Goal: Task Accomplishment & Management: Use online tool/utility

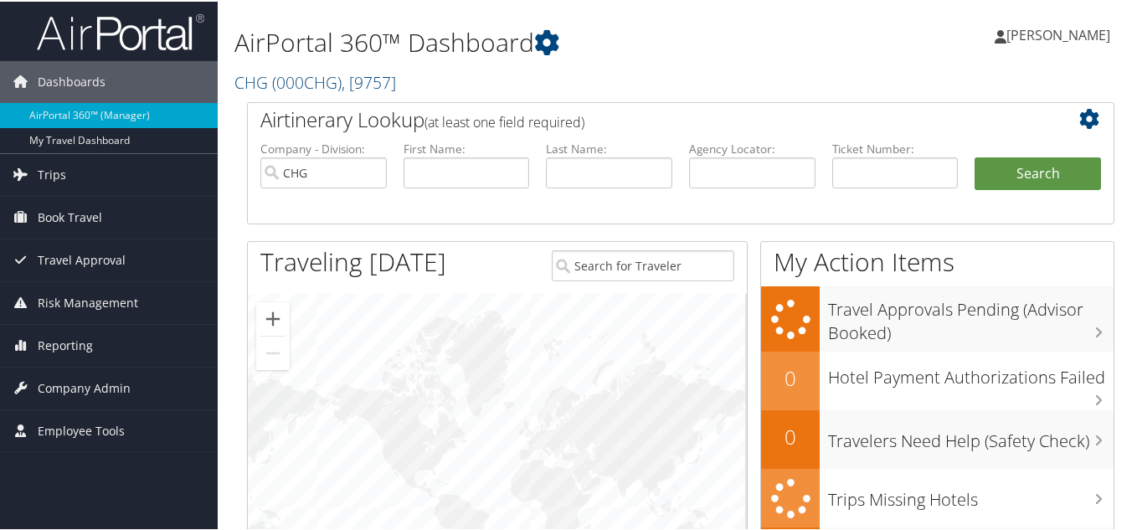
click at [649, 93] on h2 "CHG ( 000CHG ) , [ 9757 ]" at bounding box center [533, 79] width 596 height 28
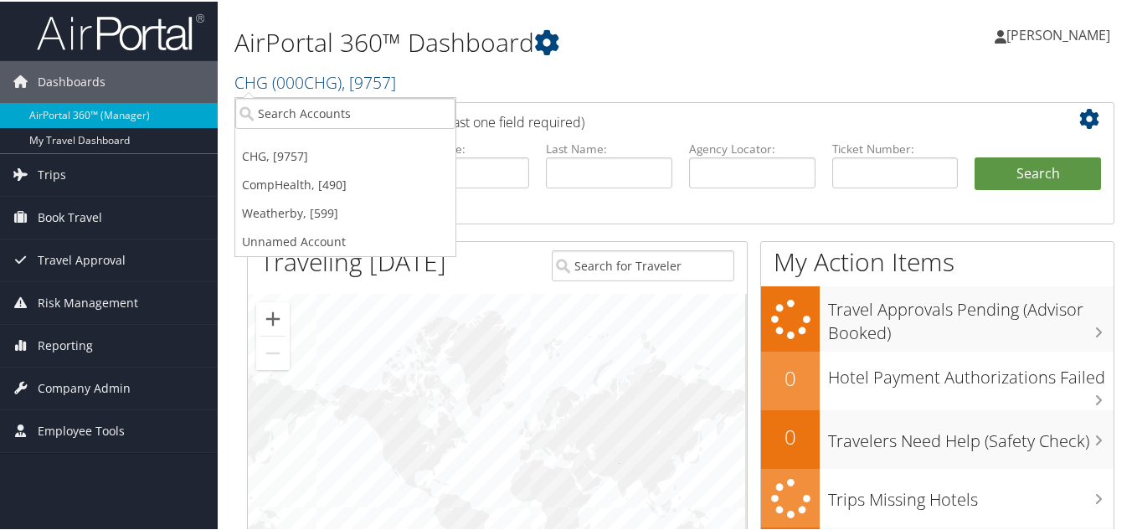
click at [606, 80] on h2 "CHG ( 000CHG ) , [ 9757 ]" at bounding box center [533, 79] width 596 height 28
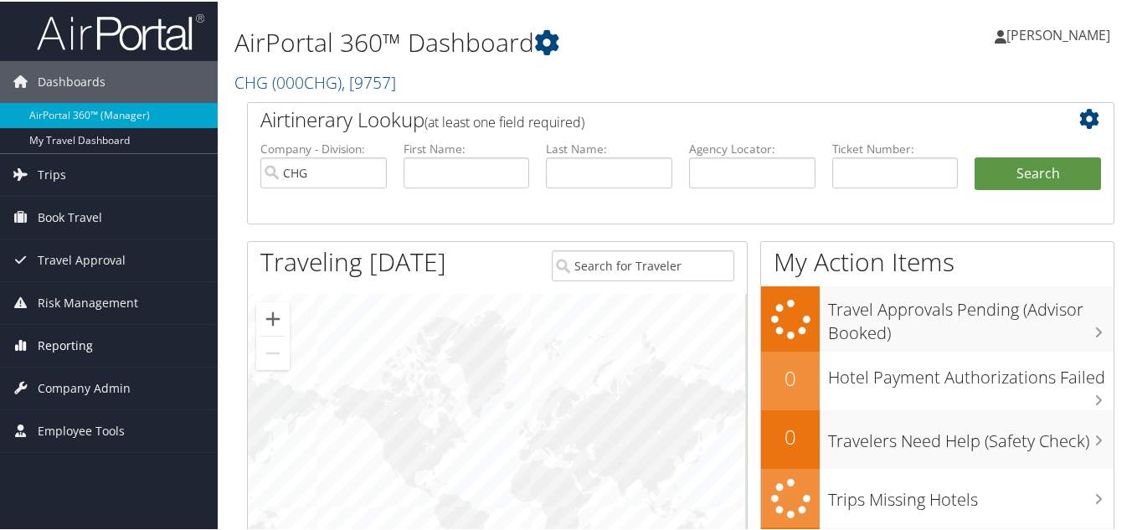
click at [49, 340] on span "Reporting" at bounding box center [65, 344] width 55 height 42
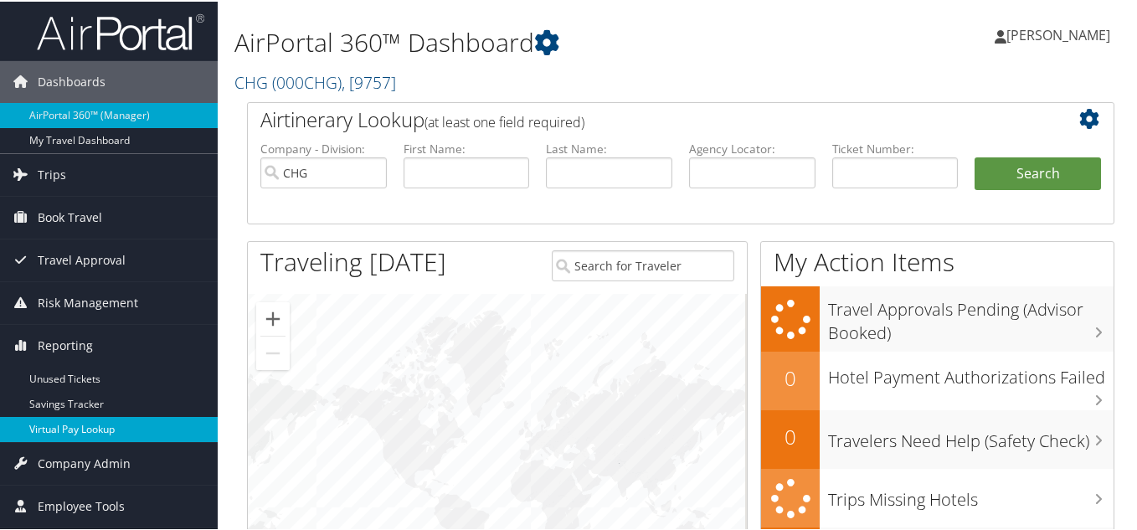
click at [76, 422] on link "Virtual Pay Lookup" at bounding box center [109, 427] width 218 height 25
